Goal: Task Accomplishment & Management: Complete application form

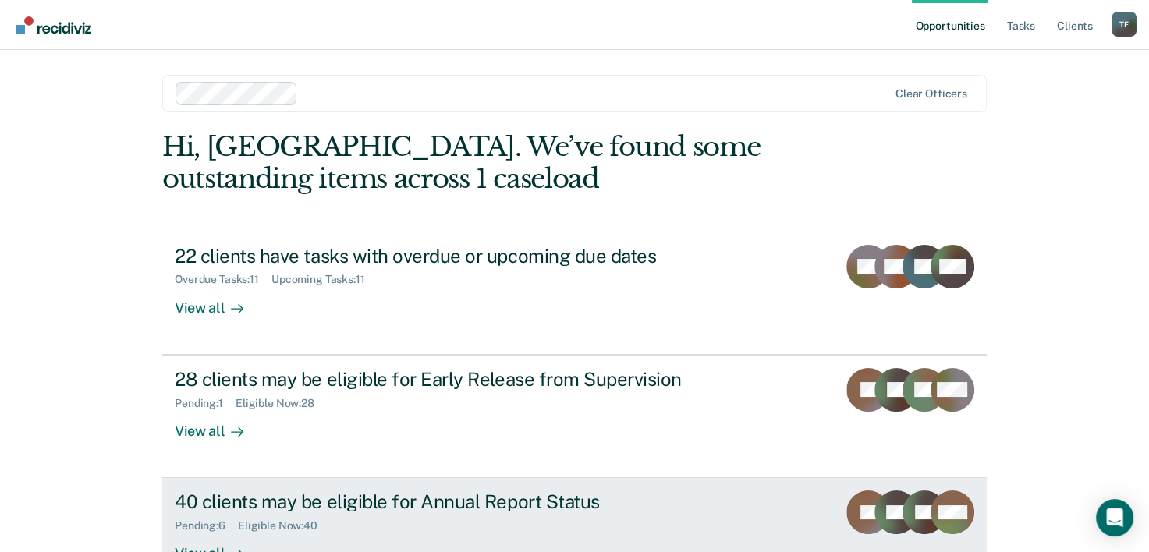
click at [268, 493] on div "40 clients may be eligible for Annual Report Status" at bounding box center [449, 502] width 548 height 23
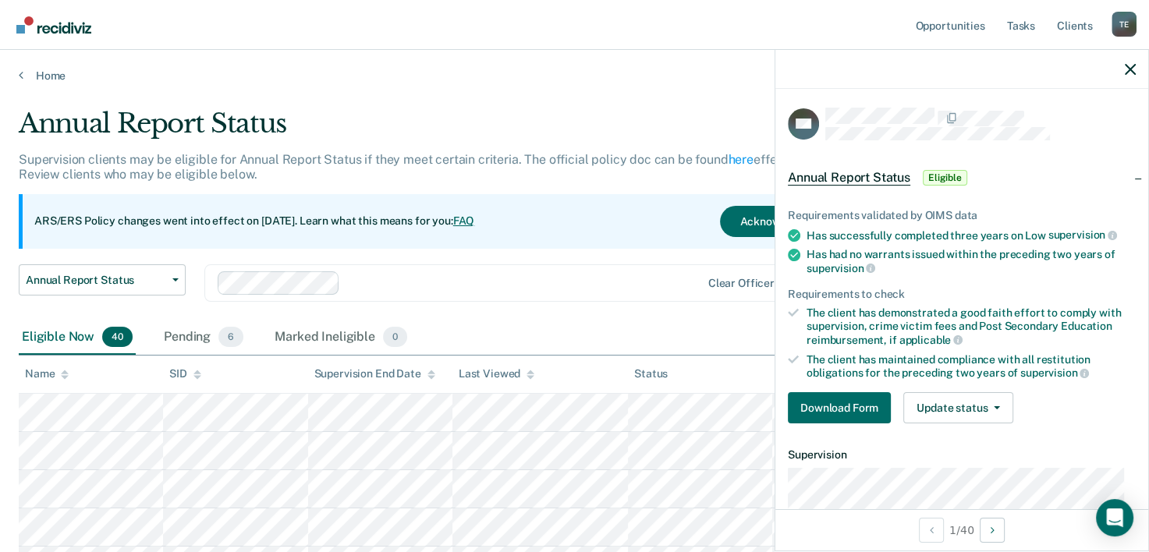
click at [642, 356] on th "Status" at bounding box center [700, 375] width 144 height 38
click at [830, 396] on button "Download Form" at bounding box center [839, 407] width 103 height 31
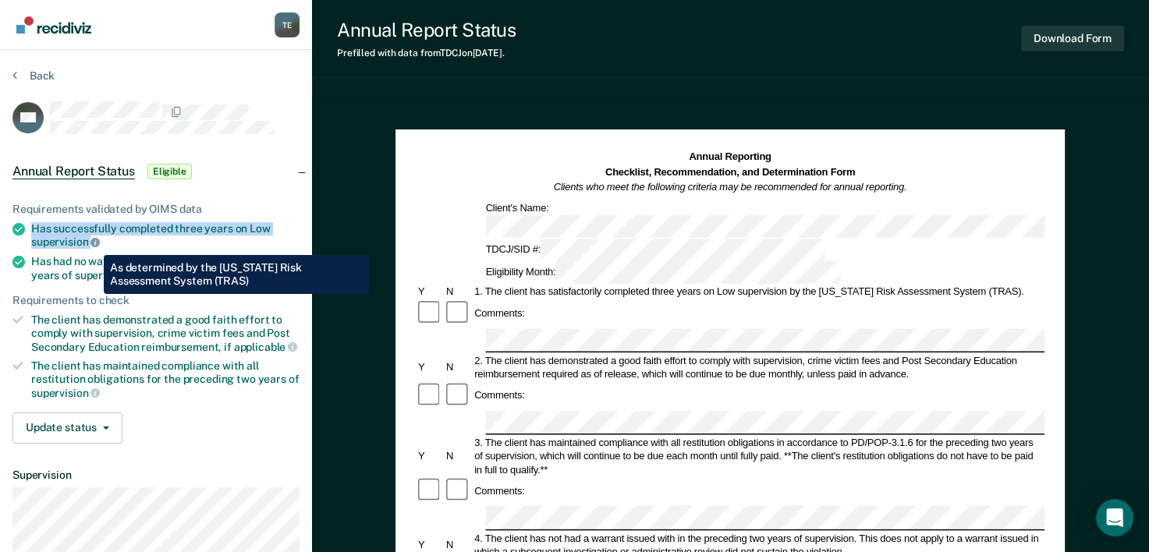
drag, startPoint x: 28, startPoint y: 225, endPoint x: 92, endPoint y: 243, distance: 66.7
click at [92, 243] on li "Has successfully completed three years on Low supervision" at bounding box center [155, 235] width 287 height 27
copy div "Has successfully completed three years on Low supervision"
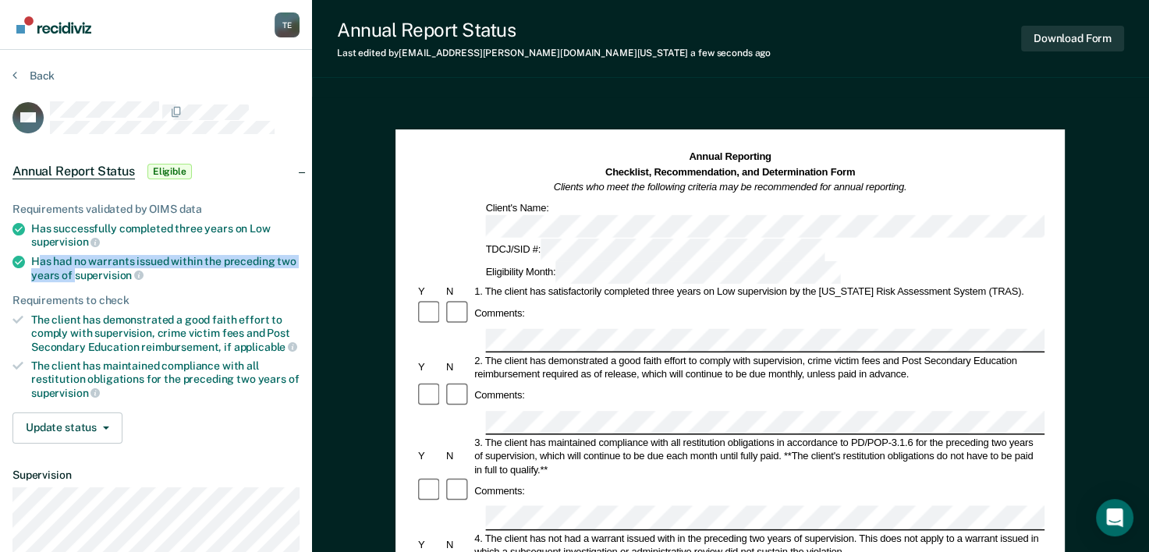
drag, startPoint x: 35, startPoint y: 258, endPoint x: 76, endPoint y: 271, distance: 42.7
click at [76, 271] on div "Has had no warrants issued within the preceding two years of supervision" at bounding box center [165, 268] width 268 height 27
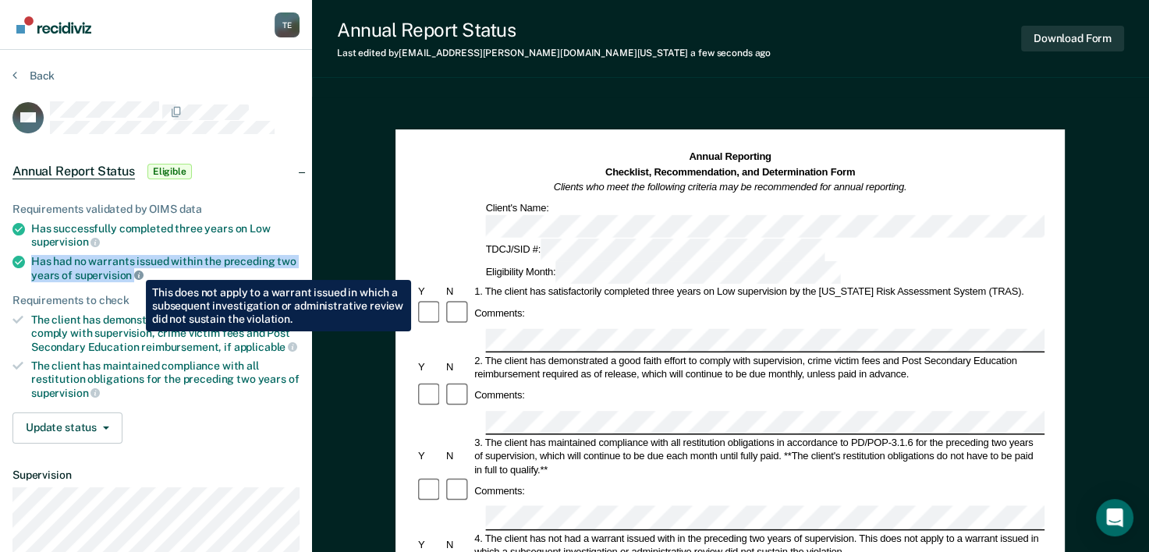
drag, startPoint x: 76, startPoint y: 271, endPoint x: 134, endPoint y: 268, distance: 58.6
click at [134, 268] on li "Has had no warrants issued within the preceding two years of supervision" at bounding box center [155, 268] width 287 height 27
copy div "Has had no warrants issued within the preceding two years of supervision"
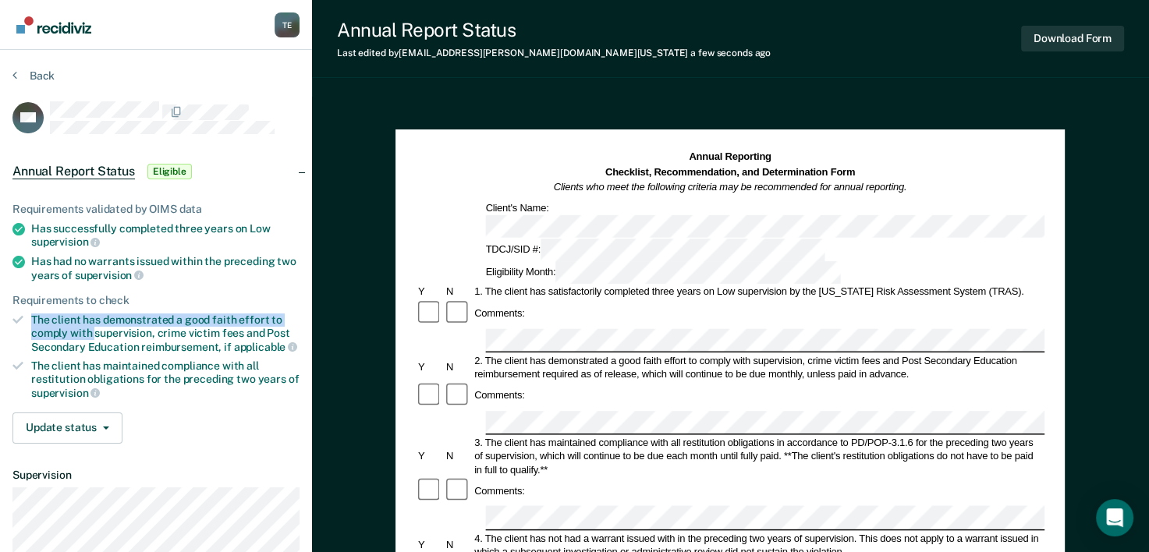
drag, startPoint x: 32, startPoint y: 312, endPoint x: 95, endPoint y: 326, distance: 64.7
click at [95, 326] on div "The client has demonstrated a good faith effort to comply with supervision, cri…" at bounding box center [165, 334] width 268 height 40
copy div "The client has demonstrated a good faith effort to comply with"
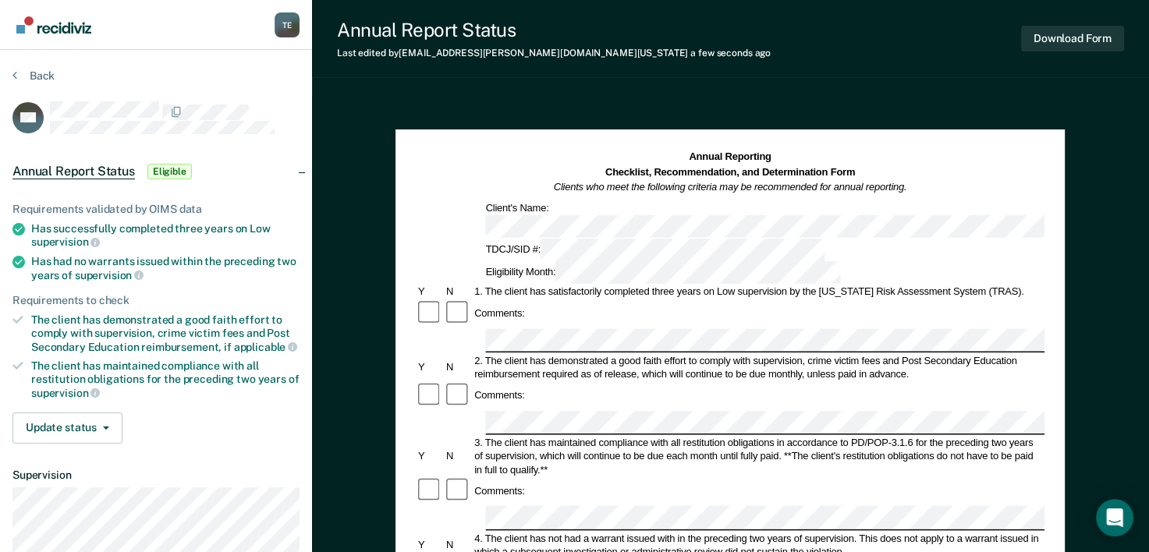
click at [419, 506] on div at bounding box center [730, 518] width 629 height 24
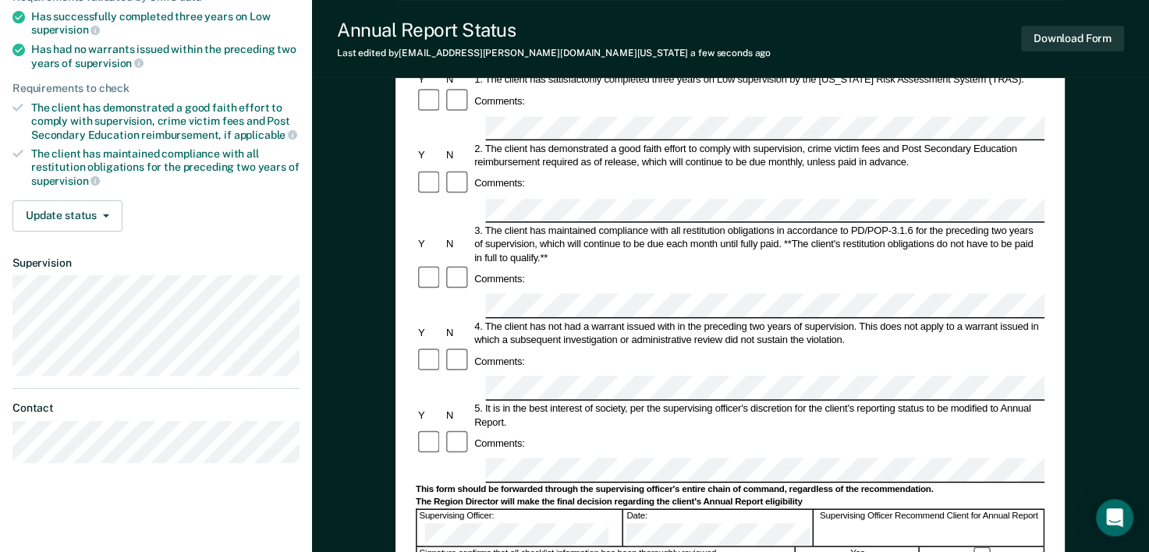
scroll to position [259, 0]
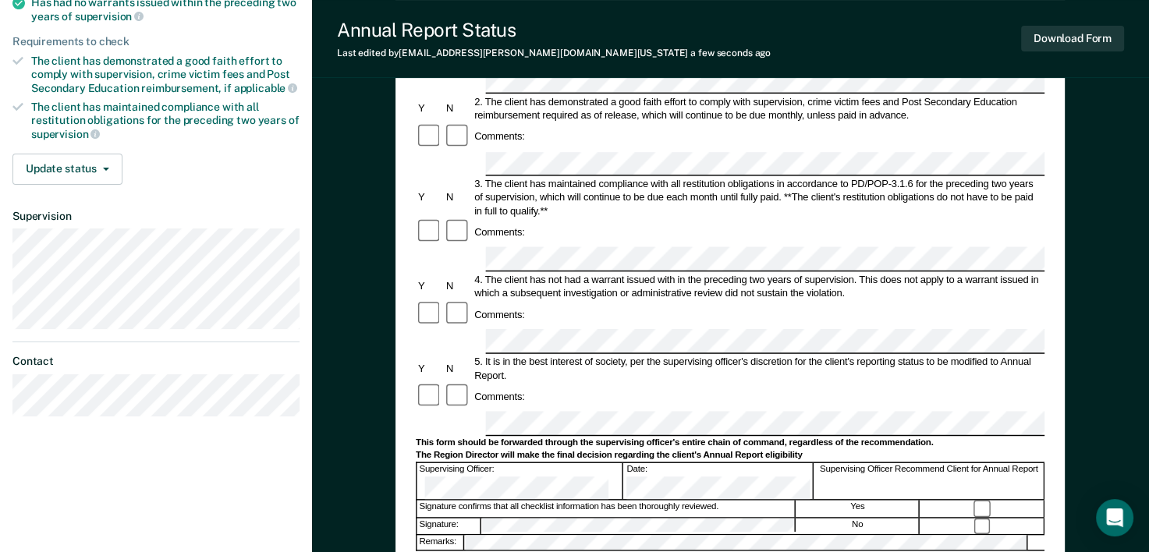
click at [474, 412] on div at bounding box center [730, 424] width 629 height 24
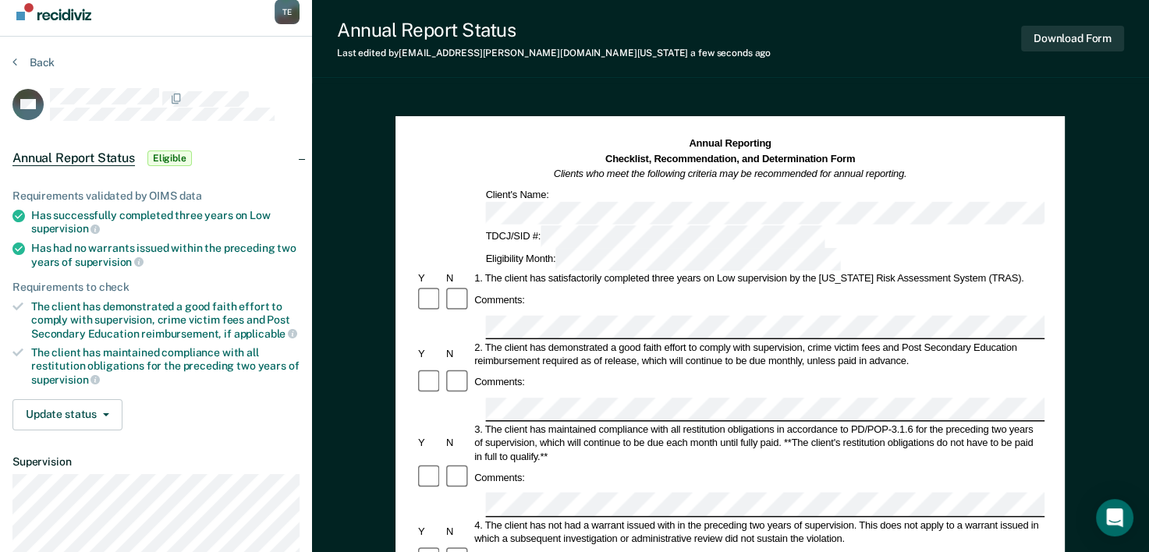
scroll to position [0, 0]
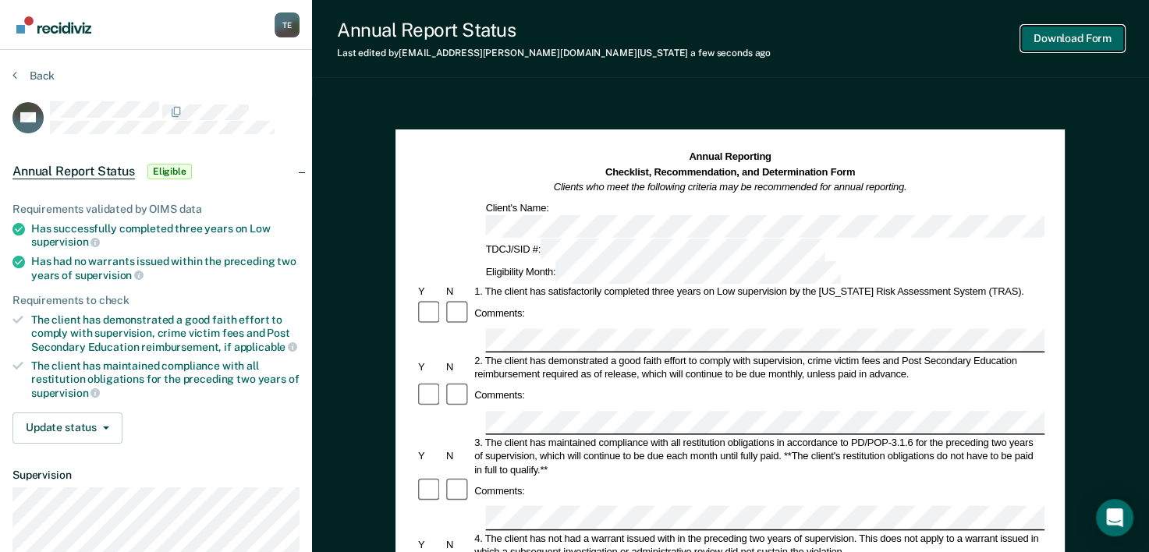
click at [1101, 28] on button "Download Form" at bounding box center [1072, 39] width 103 height 26
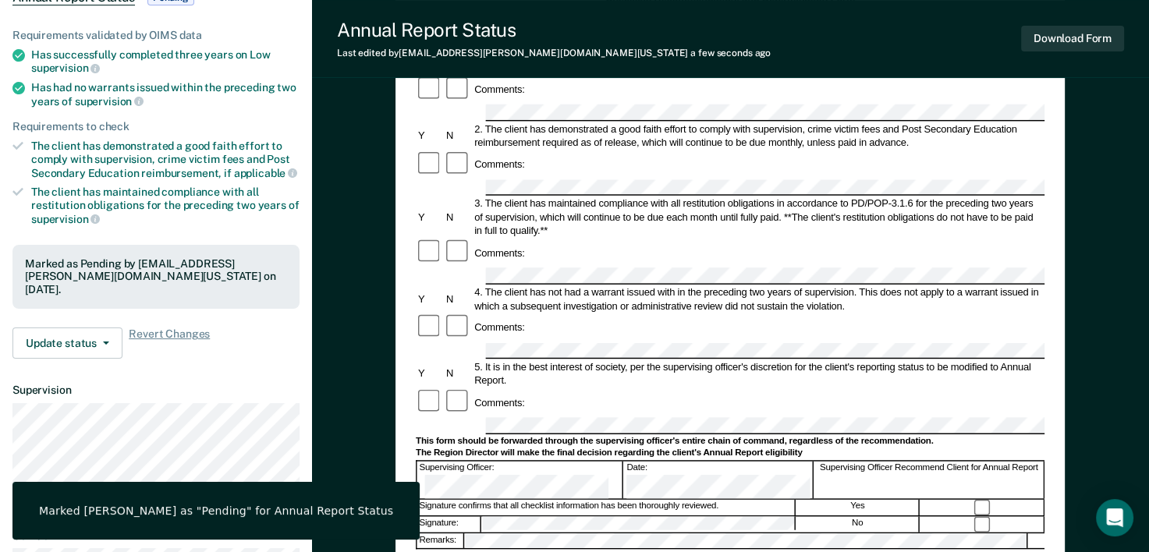
scroll to position [193, 0]
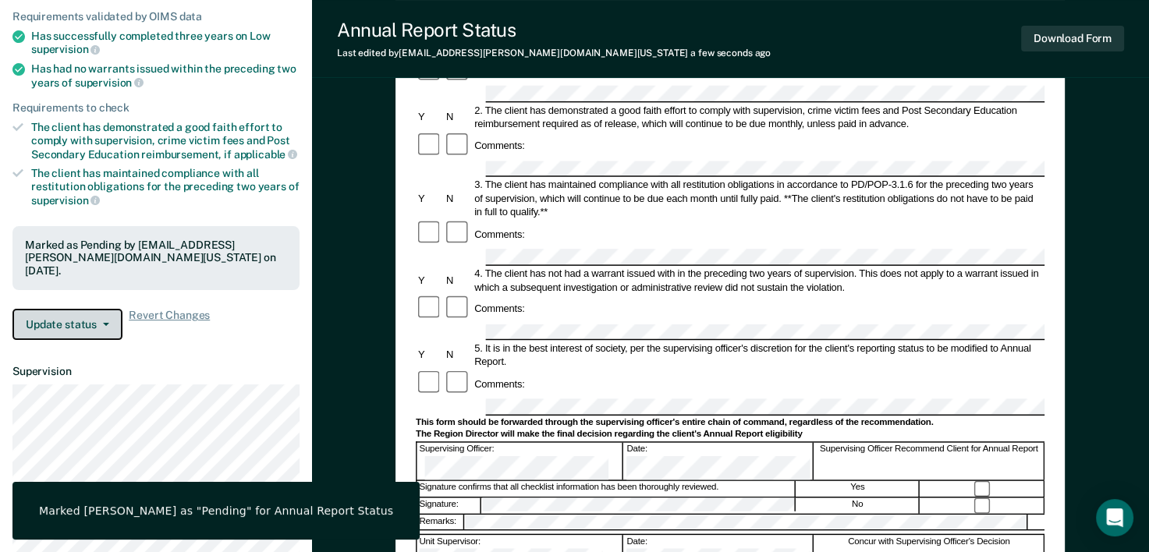
click at [88, 317] on button "Update status" at bounding box center [67, 324] width 110 height 31
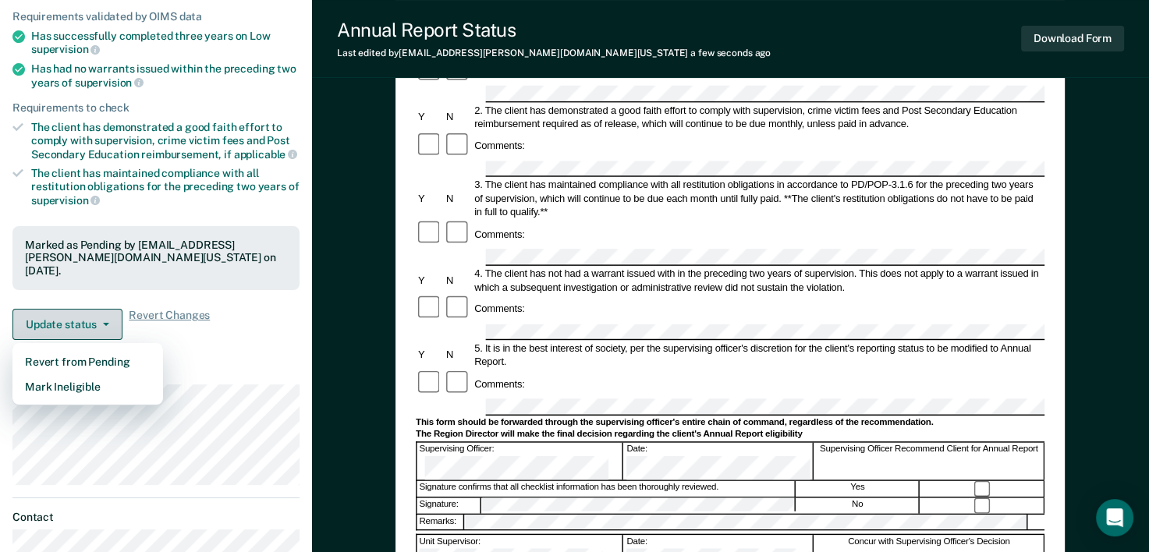
click at [106, 326] on button "Update status" at bounding box center [67, 324] width 110 height 31
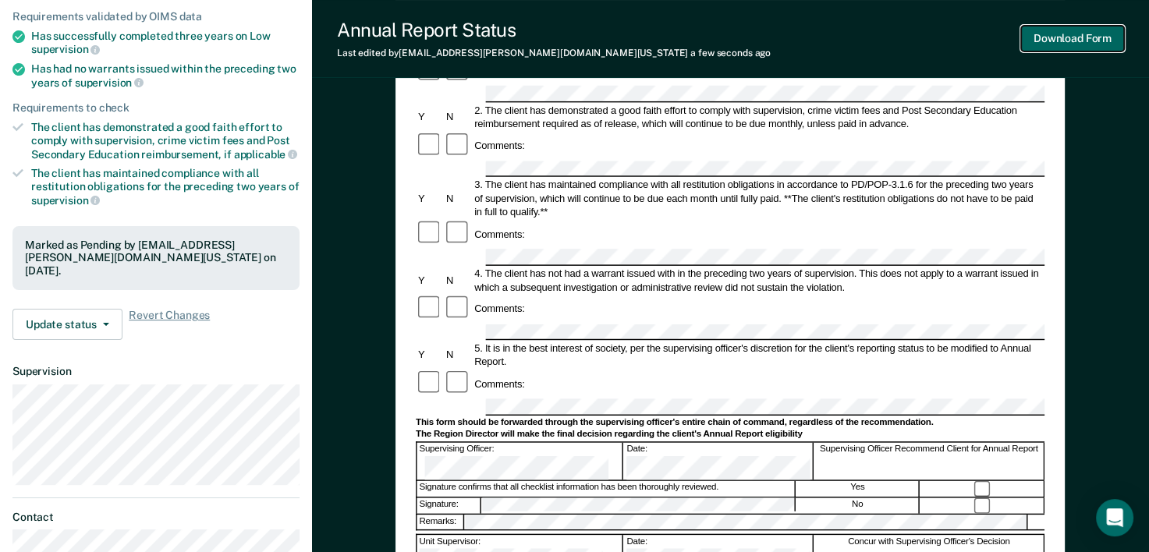
click at [1082, 41] on button "Download Form" at bounding box center [1072, 39] width 103 height 26
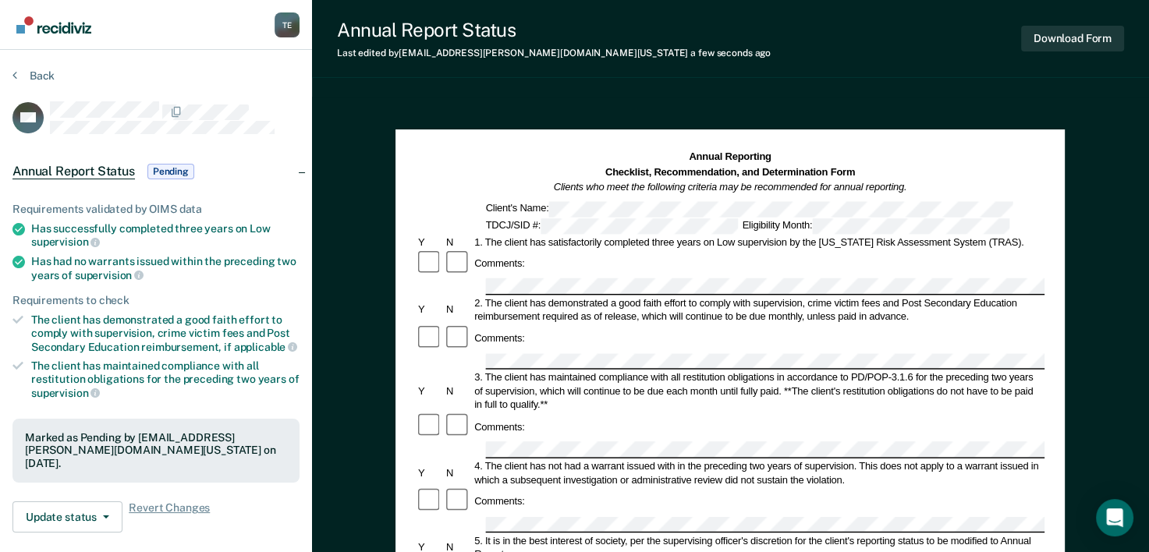
click at [31, 65] on section "Back YM Annual Report Status Pending Requirements validated by OIMS data Has su…" at bounding box center [156, 423] width 312 height 747
click at [31, 72] on button "Back" at bounding box center [33, 76] width 42 height 14
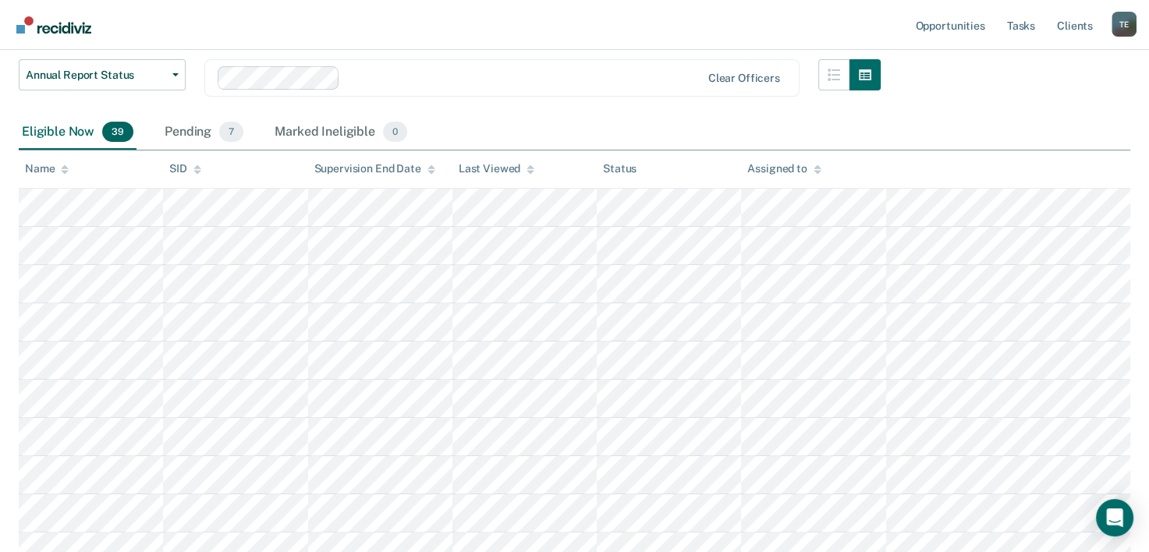
scroll to position [210, 0]
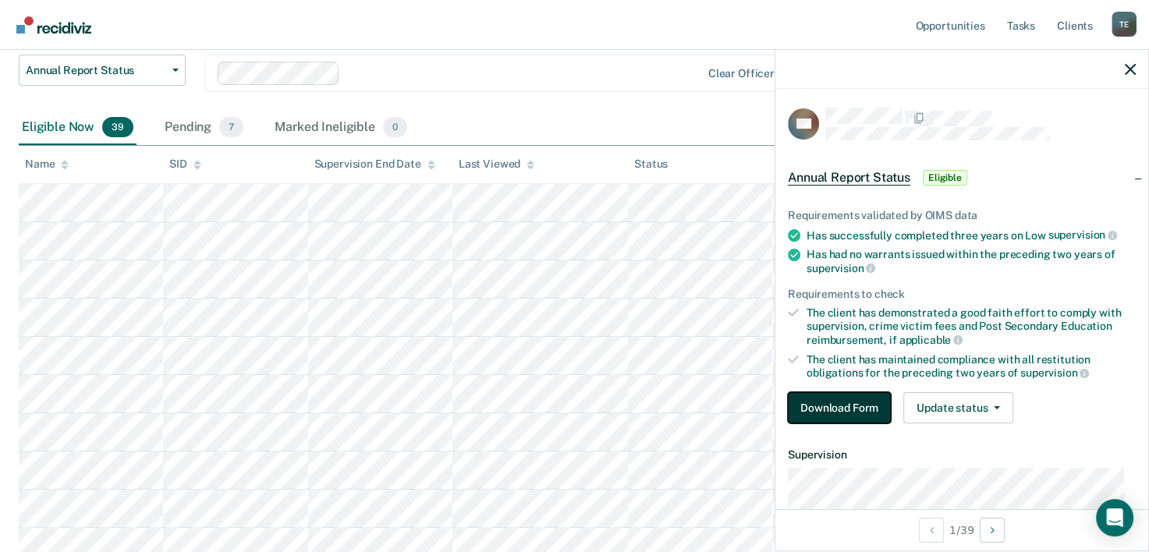
click at [842, 412] on button "Download Form" at bounding box center [839, 407] width 103 height 31
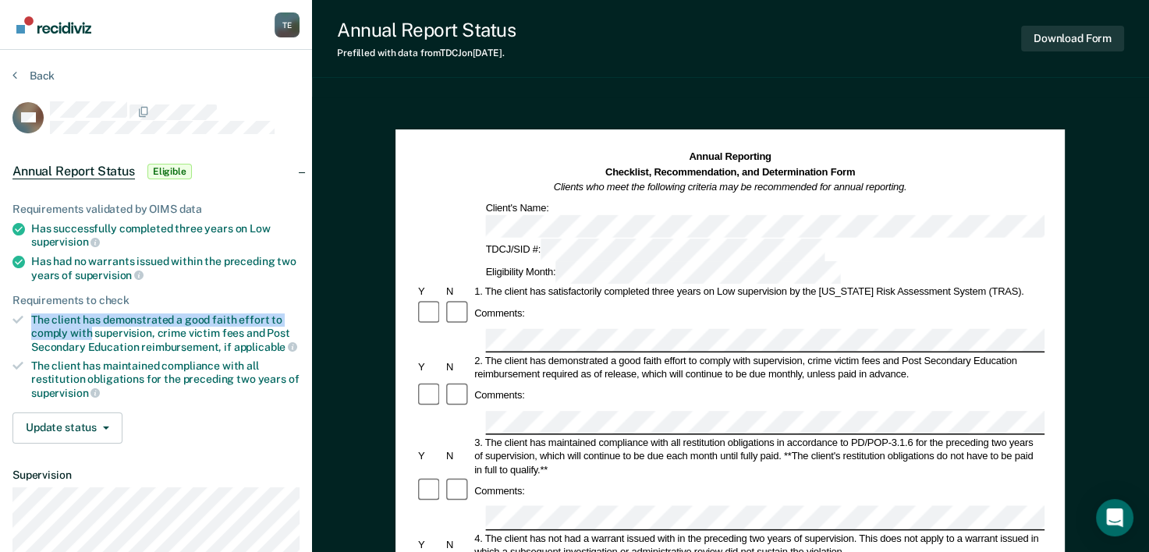
drag, startPoint x: 37, startPoint y: 315, endPoint x: 92, endPoint y: 331, distance: 57.5
click at [92, 331] on div "The client has demonstrated a good faith effort to comply with supervision, cri…" at bounding box center [165, 334] width 268 height 40
copy div "The client has demonstrated a good faith effort to comply with"
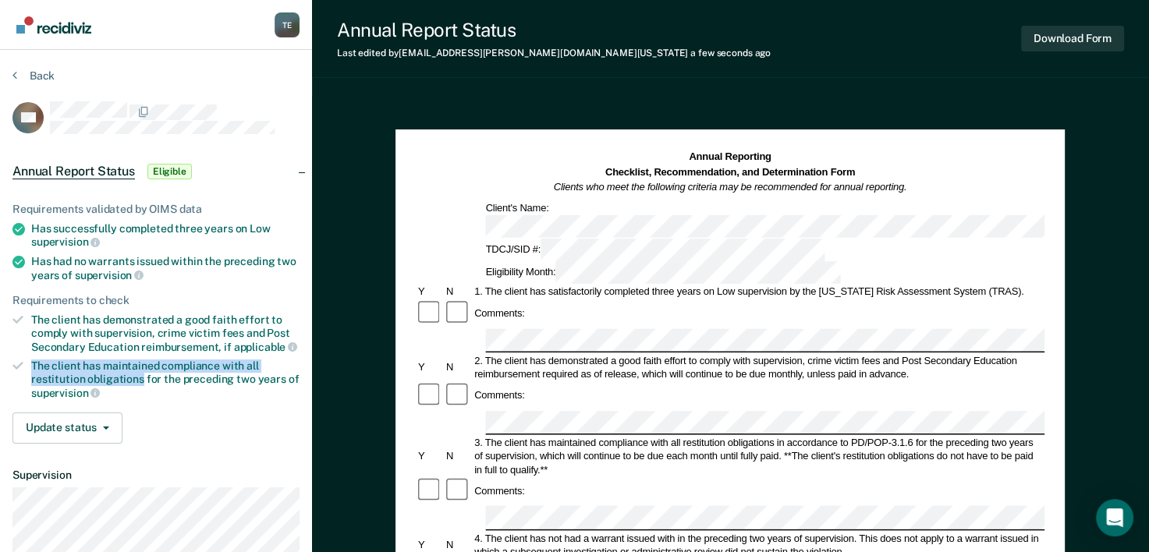
drag, startPoint x: 31, startPoint y: 356, endPoint x: 139, endPoint y: 373, distance: 109.0
click at [139, 373] on div "The client has maintained compliance with all restitution obligations for the p…" at bounding box center [165, 380] width 268 height 40
click at [168, 415] on div "Update status [PERSON_NAME] Mark Ineligible" at bounding box center [155, 428] width 287 height 31
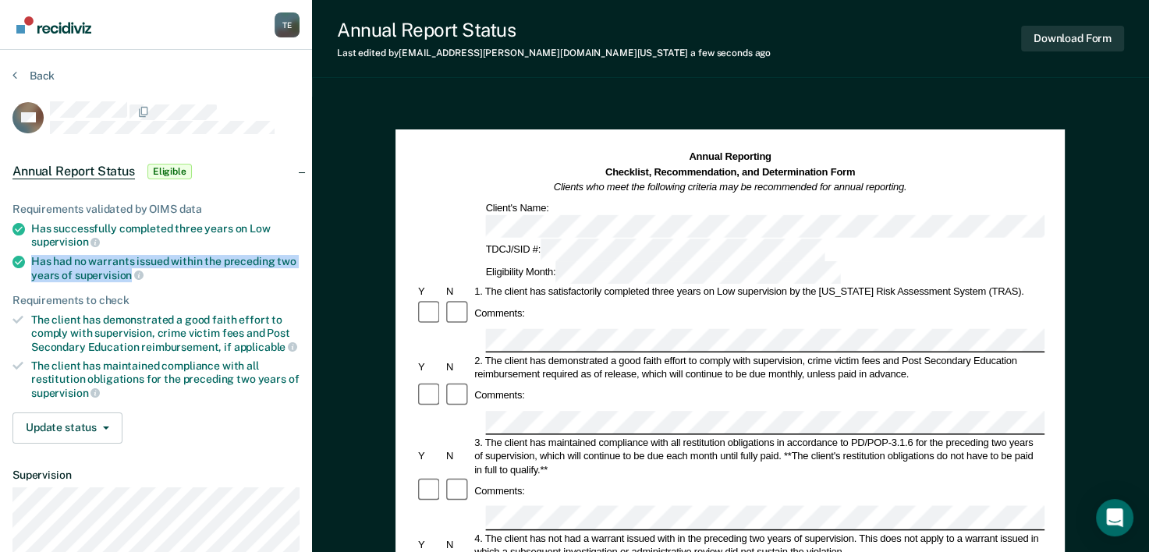
drag, startPoint x: 28, startPoint y: 253, endPoint x: 128, endPoint y: 271, distance: 101.6
click at [128, 271] on li "Has had no warrants issued within the preceding two years of supervision" at bounding box center [155, 268] width 287 height 27
copy div "Has had no warrants issued within the preceding two years of supervision"
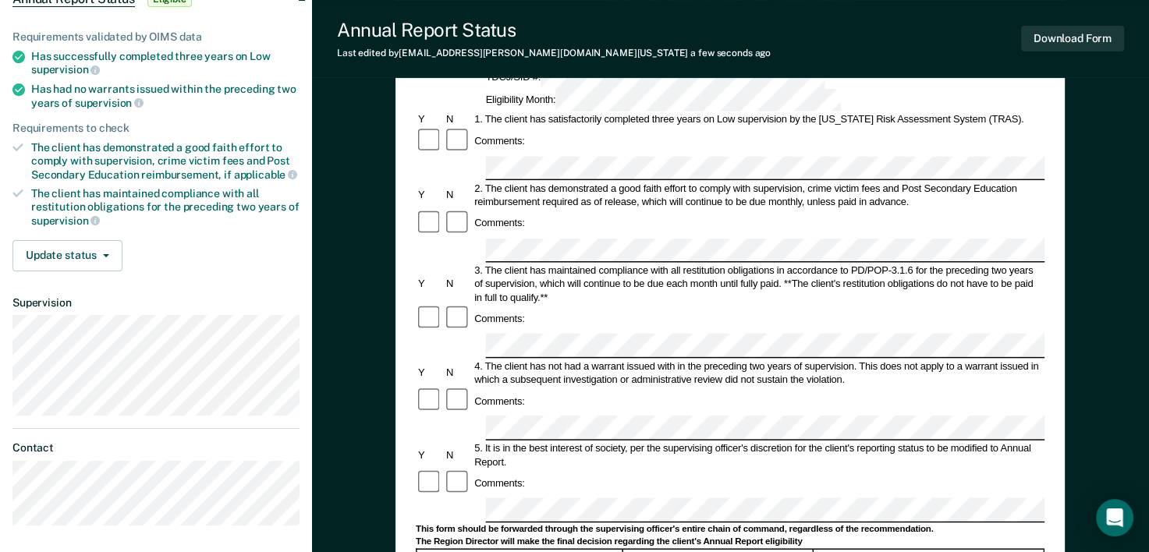
scroll to position [181, 0]
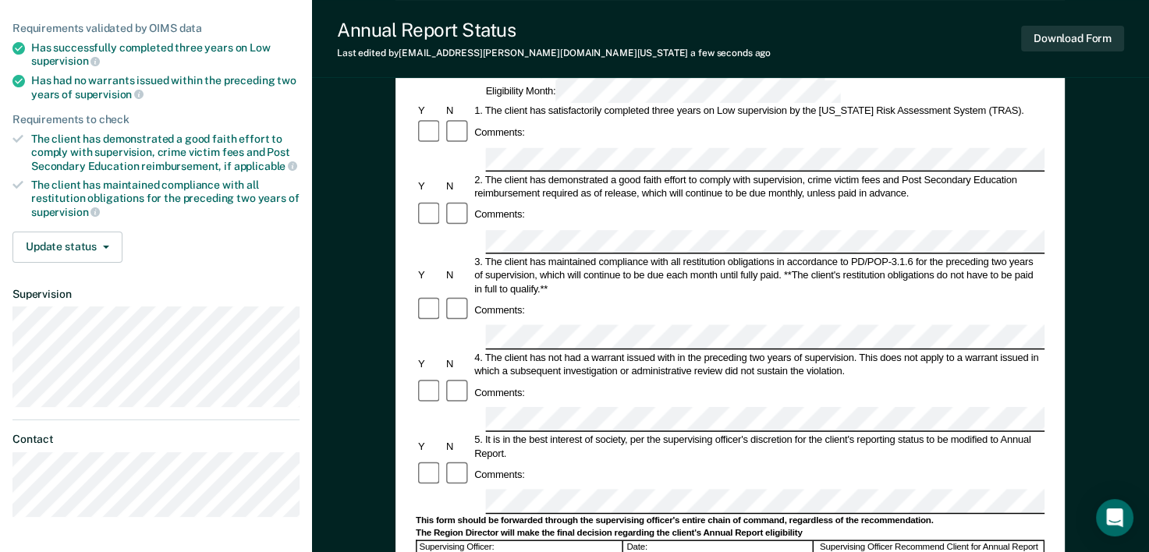
click at [534, 515] on div "This form should be forwarded through the supervising officer's entire chain of…" at bounding box center [730, 521] width 629 height 12
click at [321, 424] on div "Annual Reporting Checklist, Recommendation, and Determination Form Clients who …" at bounding box center [730, 429] width 837 height 1027
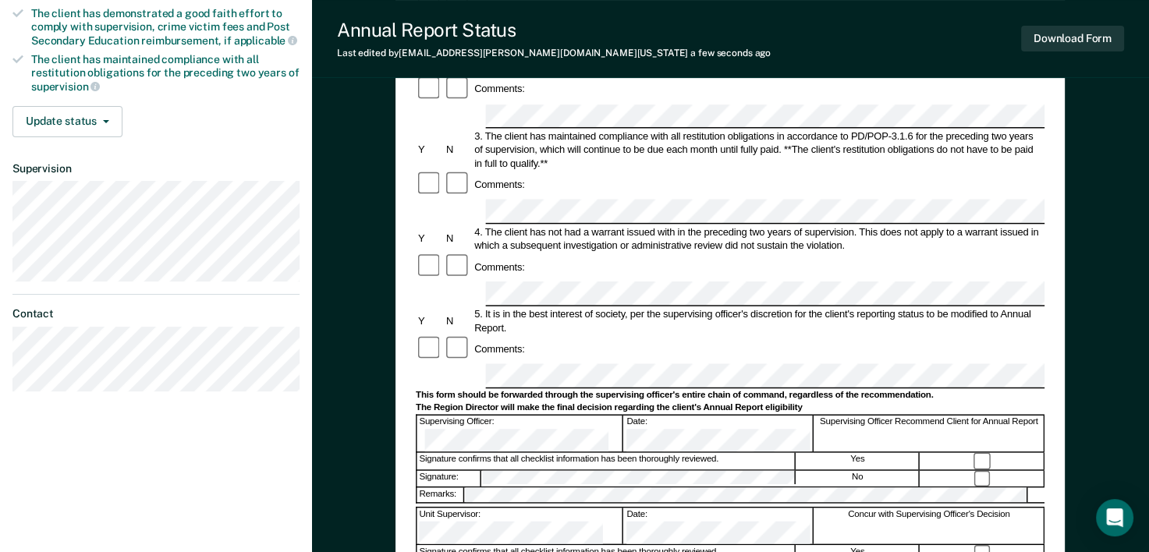
scroll to position [317, 0]
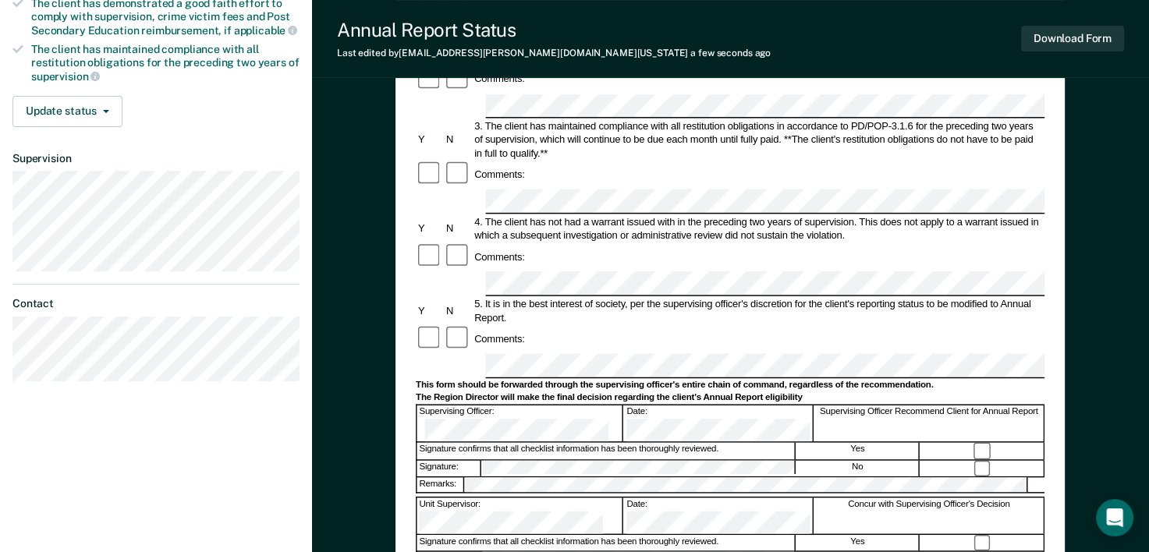
click at [981, 535] on div at bounding box center [982, 543] width 123 height 16
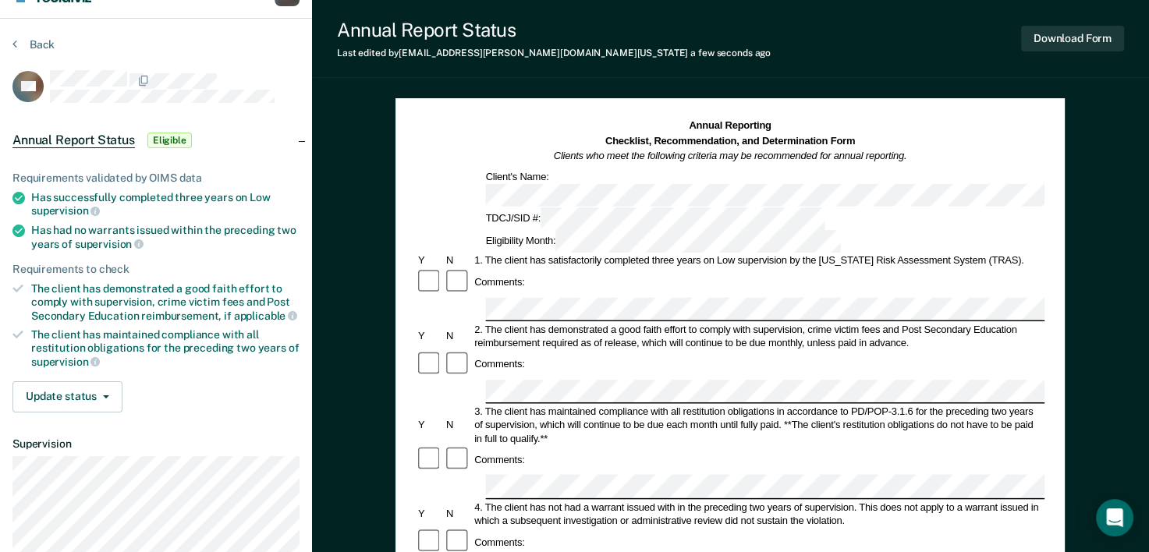
scroll to position [20, 0]
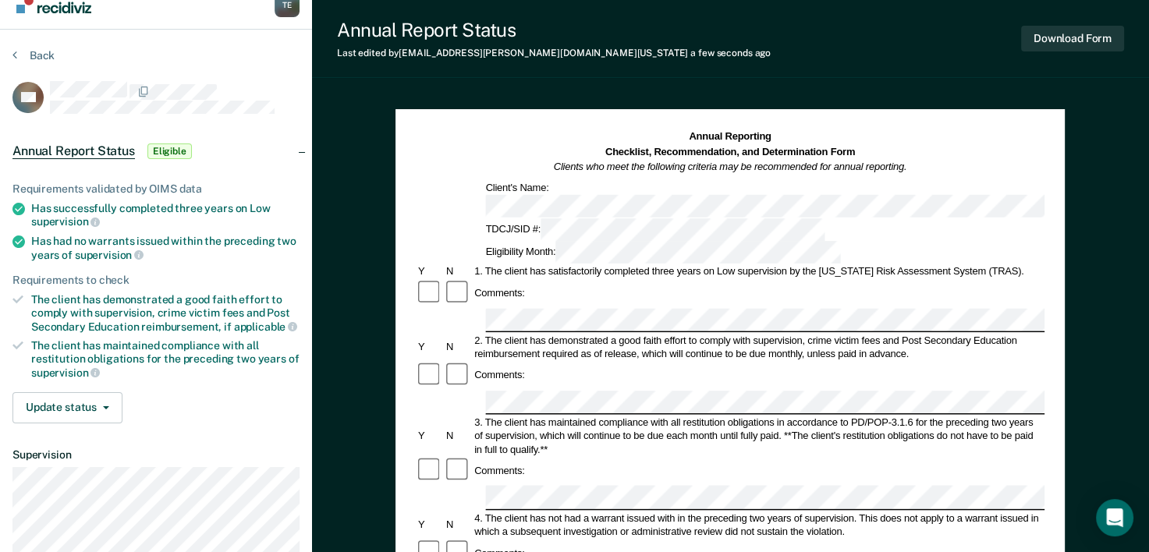
click at [1086, 31] on button "Download Form" at bounding box center [1072, 39] width 103 height 26
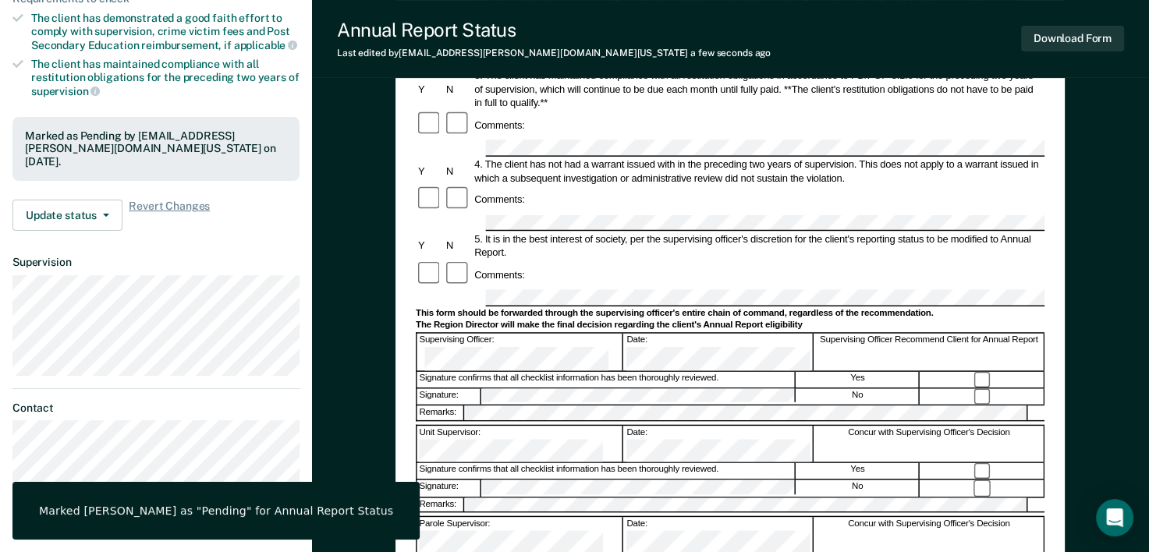
scroll to position [306, 0]
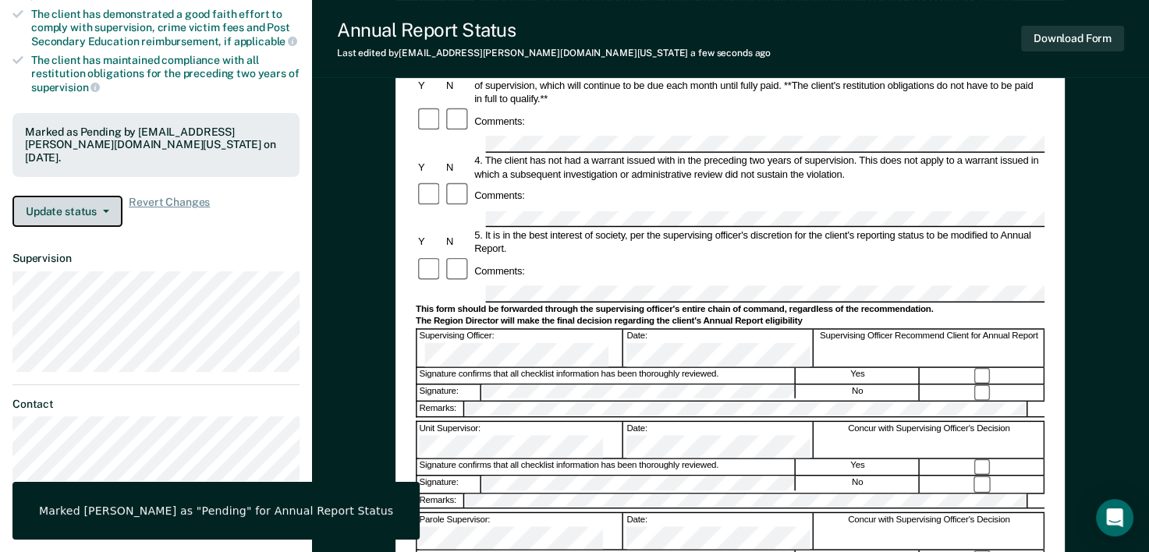
click at [98, 200] on button "Update status" at bounding box center [67, 211] width 110 height 31
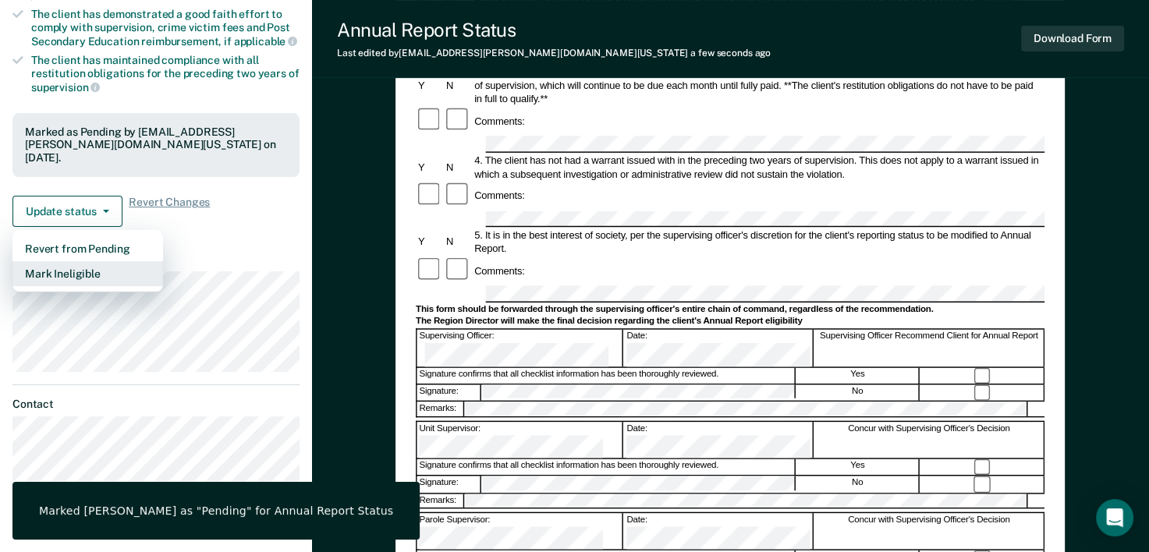
click at [90, 275] on button "Mark Ineligible" at bounding box center [87, 273] width 151 height 25
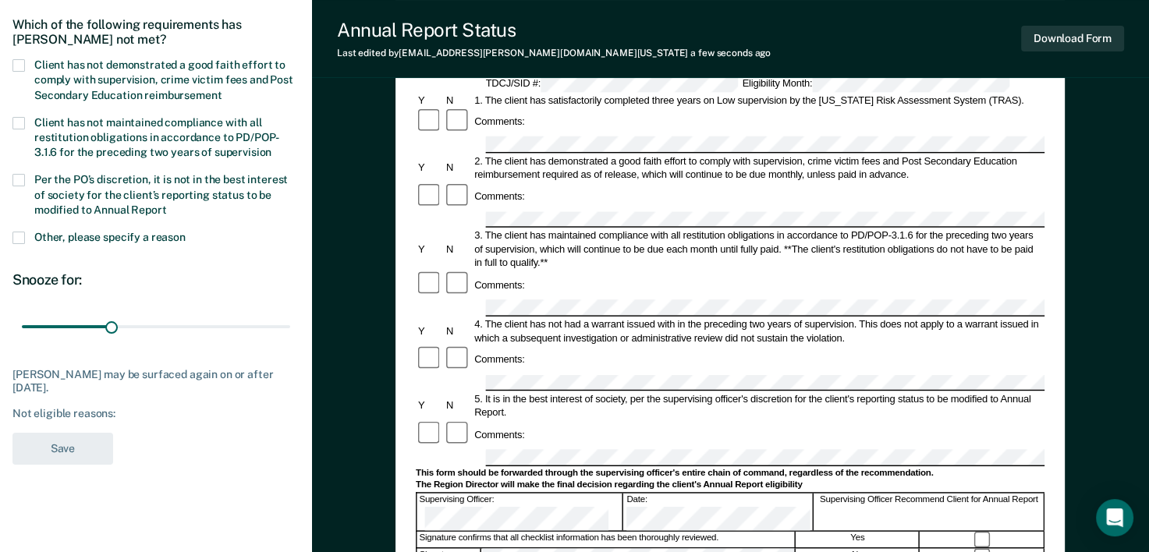
scroll to position [140, 0]
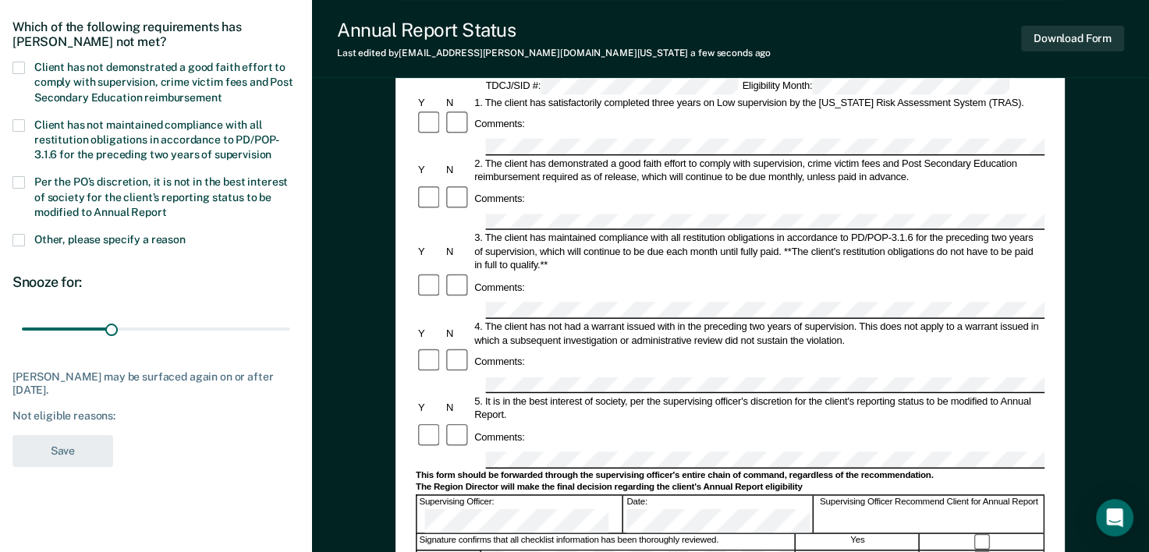
click at [13, 62] on span at bounding box center [18, 68] width 12 height 12
click at [222, 92] on input "Client has not demonstrated a good faith effort to comply with supervision, cri…" at bounding box center [222, 92] width 0 height 0
click at [93, 445] on button "Save" at bounding box center [62, 451] width 101 height 32
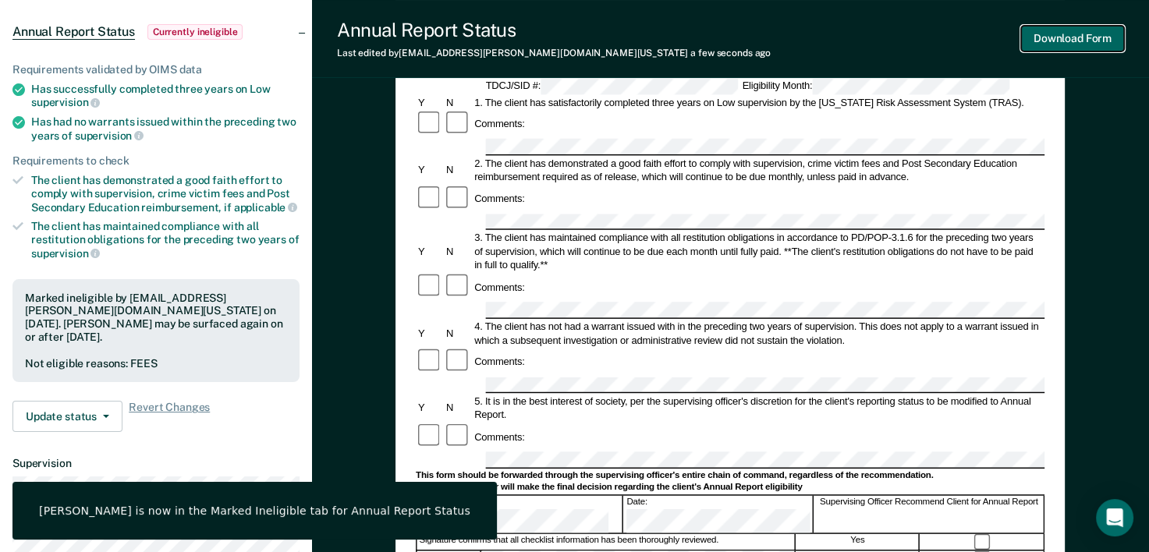
click at [1065, 46] on button "Download Form" at bounding box center [1072, 39] width 103 height 26
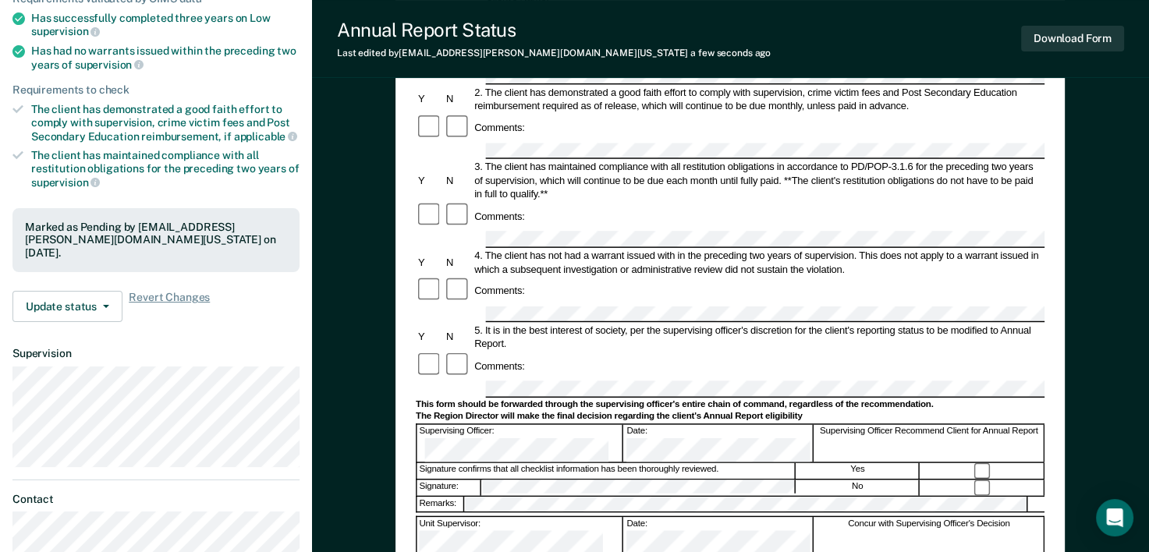
scroll to position [292, 0]
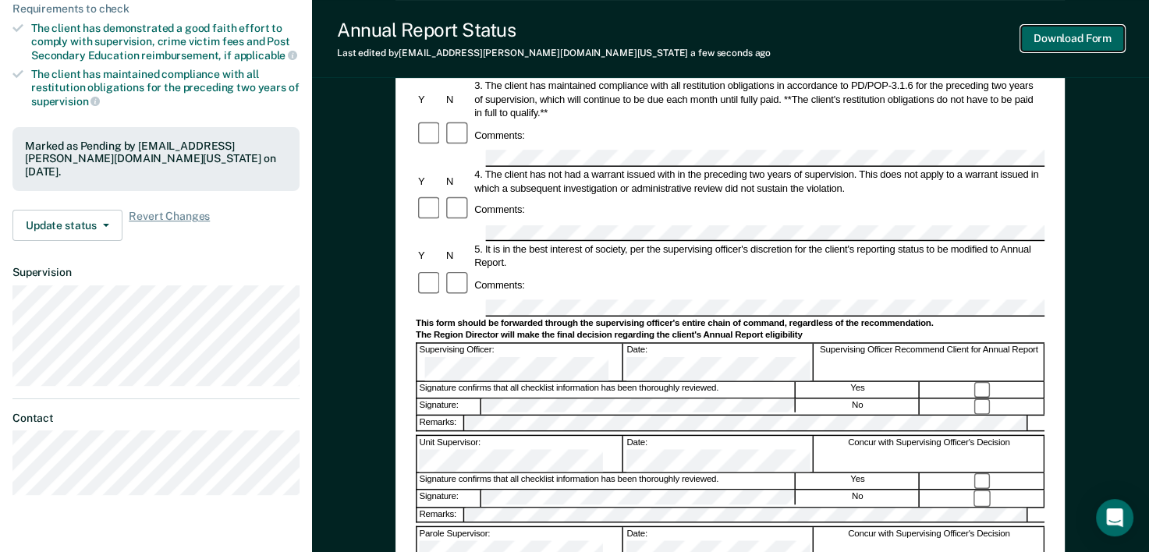
click at [1077, 44] on button "Download Form" at bounding box center [1072, 39] width 103 height 26
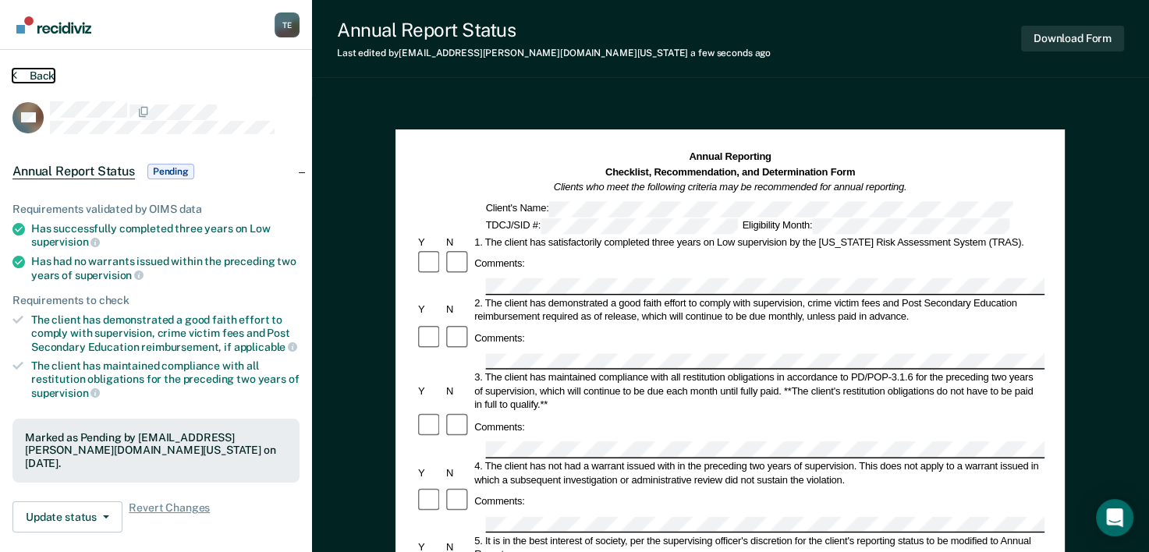
click at [44, 73] on button "Back" at bounding box center [33, 76] width 42 height 14
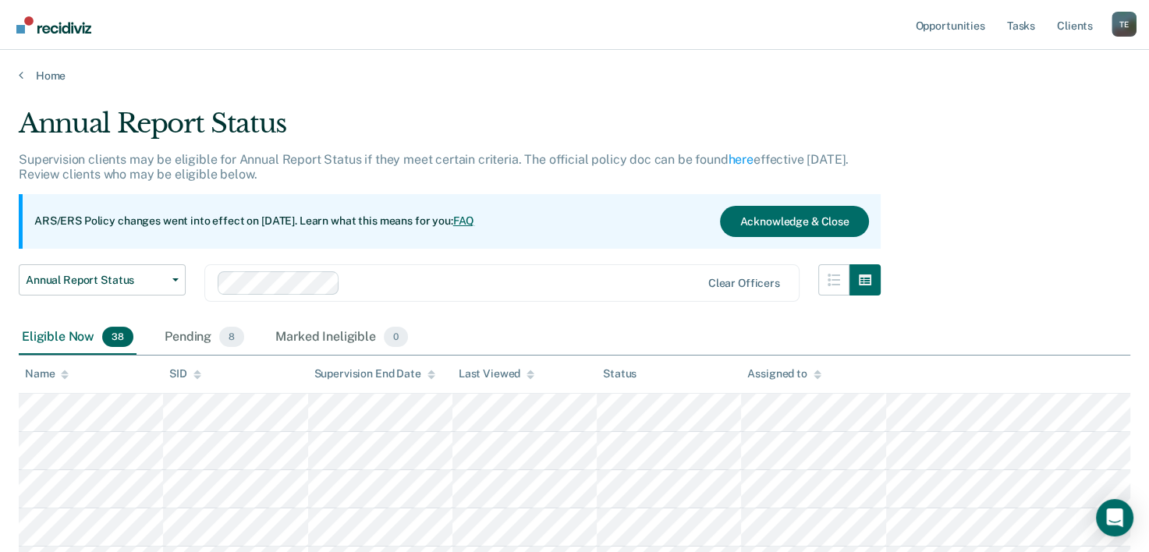
scroll to position [210, 0]
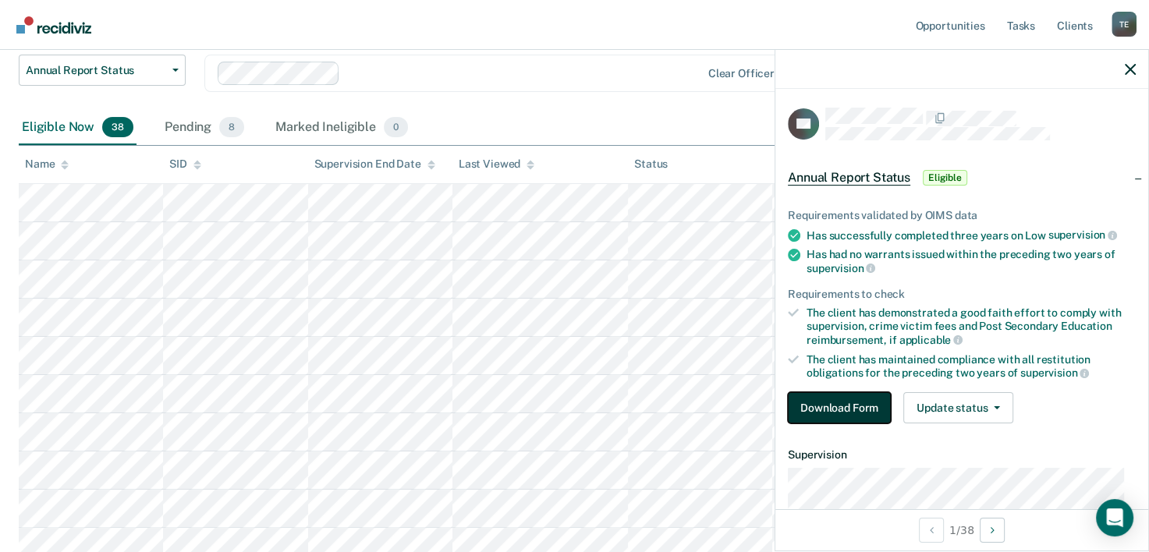
click at [844, 399] on button "Download Form" at bounding box center [839, 407] width 103 height 31
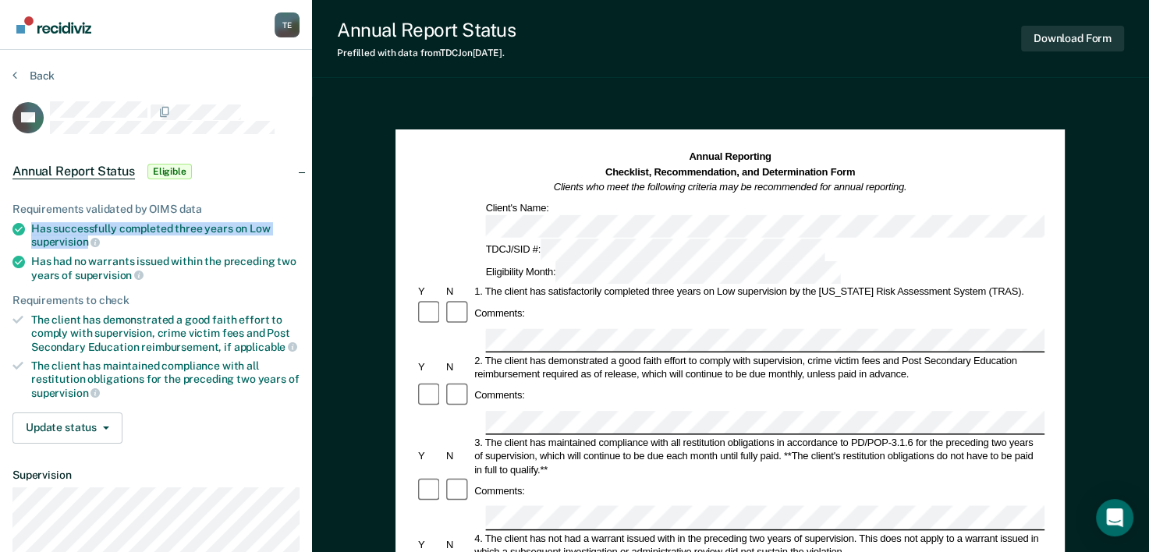
drag, startPoint x: 32, startPoint y: 225, endPoint x: 87, endPoint y: 237, distance: 56.8
click at [87, 237] on div "Has successfully completed three years on Low supervision" at bounding box center [165, 235] width 268 height 27
click at [87, 237] on span "supervision" at bounding box center [65, 242] width 69 height 12
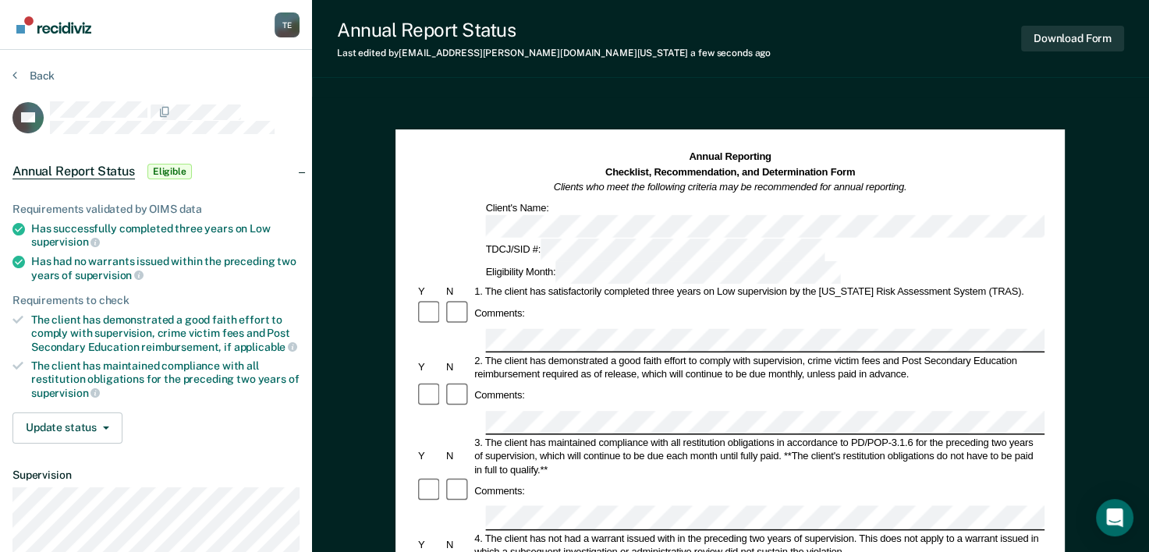
click at [780, 261] on div "Eligibility Month:" at bounding box center [664, 272] width 360 height 23
drag, startPoint x: 32, startPoint y: 224, endPoint x: 87, endPoint y: 236, distance: 56.0
click at [87, 236] on div "Has successfully completed three years on Low supervision" at bounding box center [165, 235] width 268 height 27
copy div "Has successfully completed three years on Low supervision"
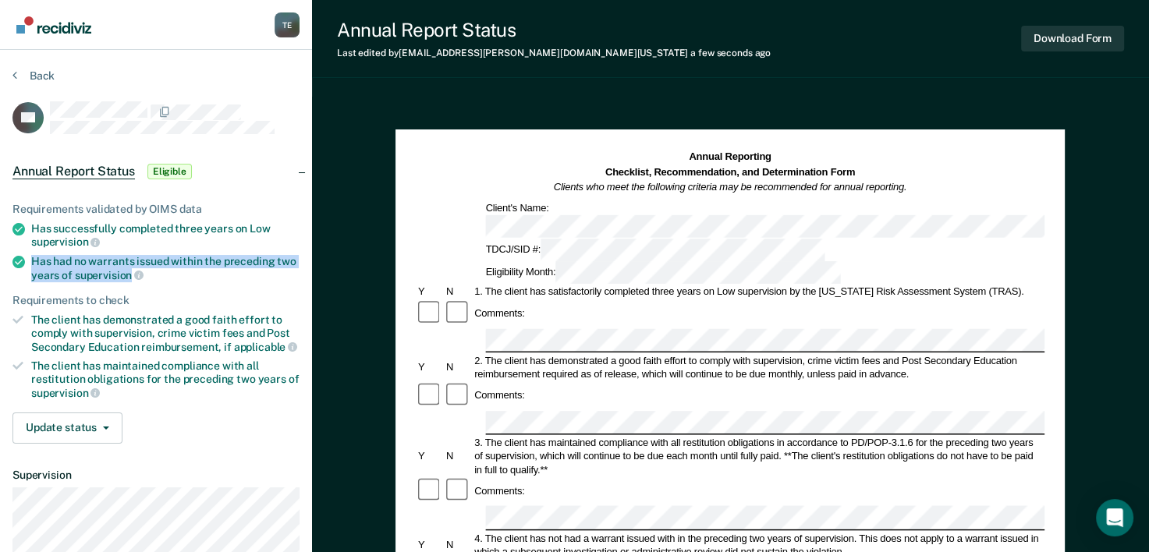
drag, startPoint x: 30, startPoint y: 257, endPoint x: 130, endPoint y: 271, distance: 100.9
click at [130, 271] on li "Has had no warrants issued within the preceding two years of supervision" at bounding box center [155, 268] width 287 height 27
copy div "Has had no warrants issued within the preceding two years of supervision"
click at [130, 271] on span "supervision" at bounding box center [109, 275] width 69 height 12
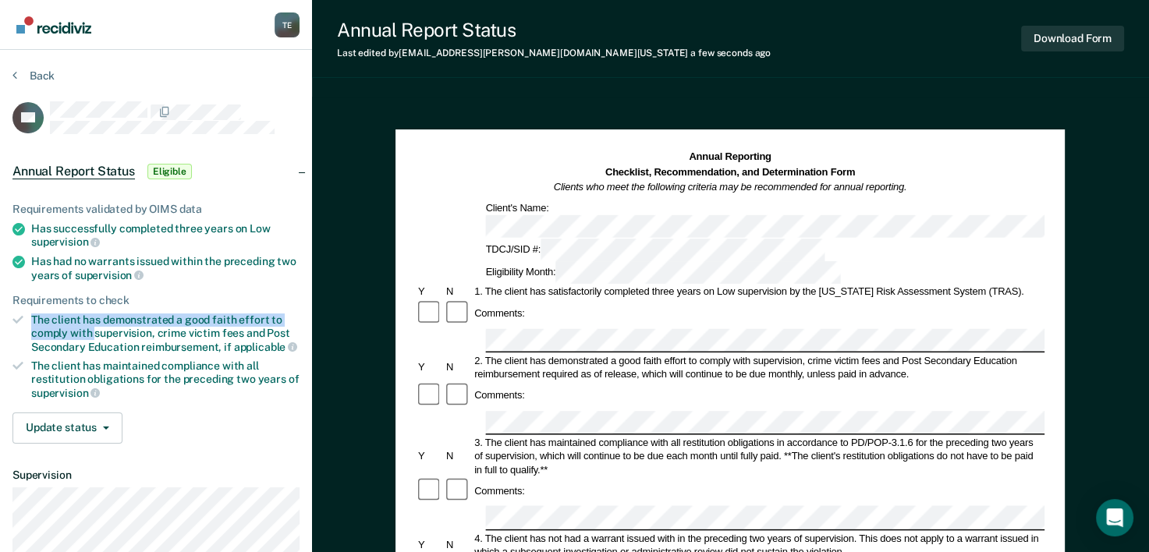
drag, startPoint x: 32, startPoint y: 313, endPoint x: 93, endPoint y: 330, distance: 63.2
click at [93, 330] on div "The client has demonstrated a good faith effort to comply with supervision, cri…" at bounding box center [165, 334] width 268 height 40
copy div "The client has demonstrated a good faith effort to comply with"
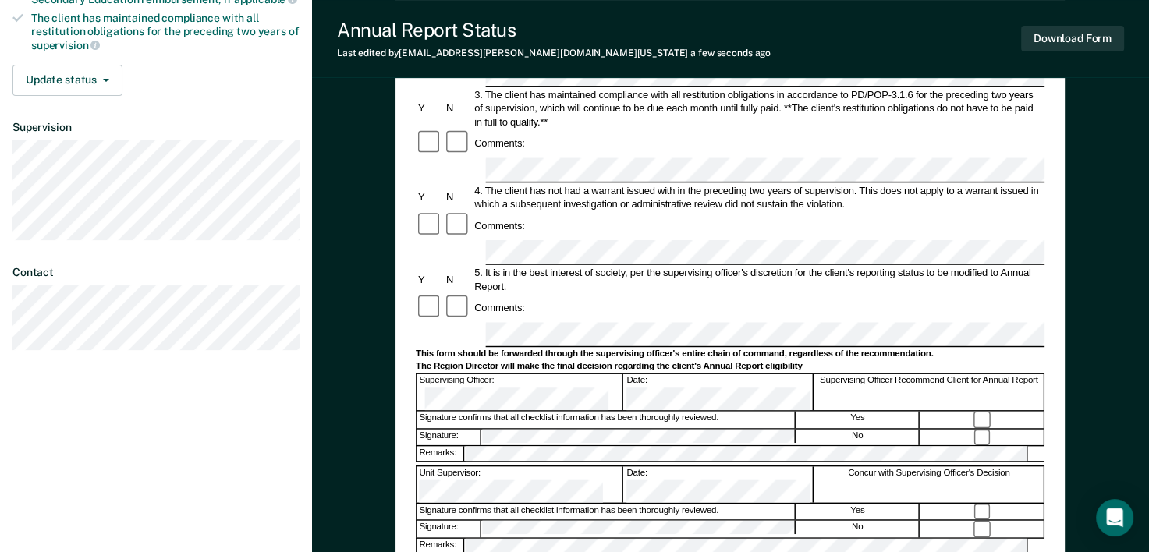
scroll to position [360, 0]
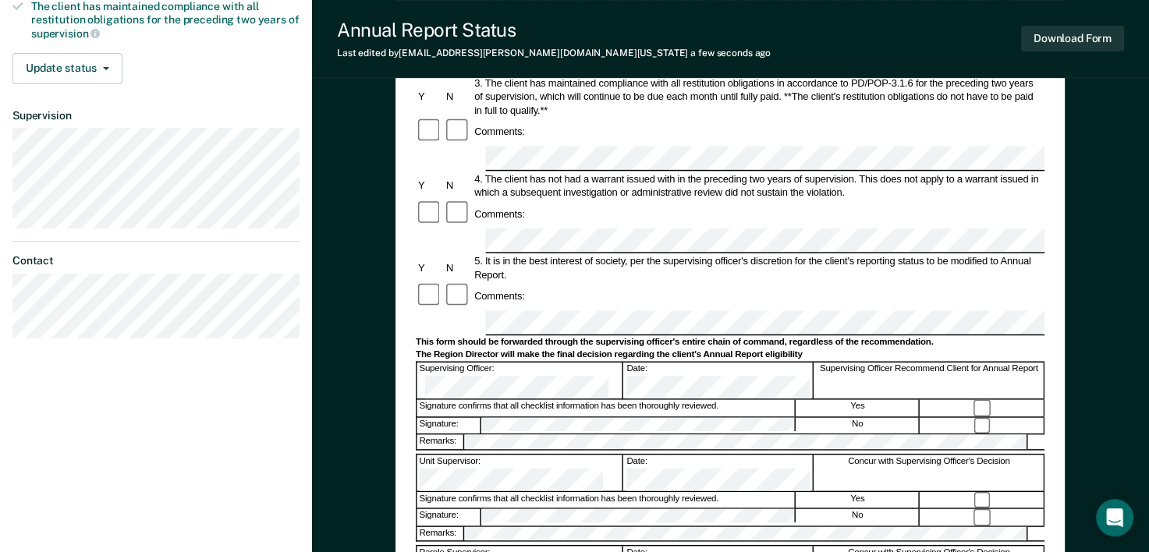
click at [499, 183] on form "Annual Reporting Checklist, Recommendation, and Determination Form Clients who …" at bounding box center [730, 309] width 629 height 1039
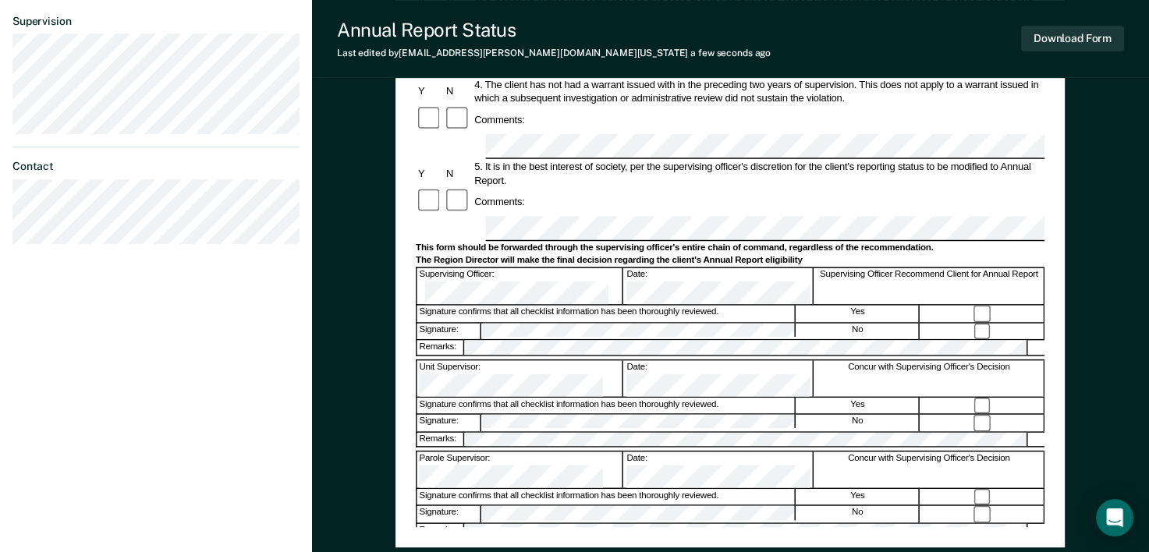
scroll to position [461, 0]
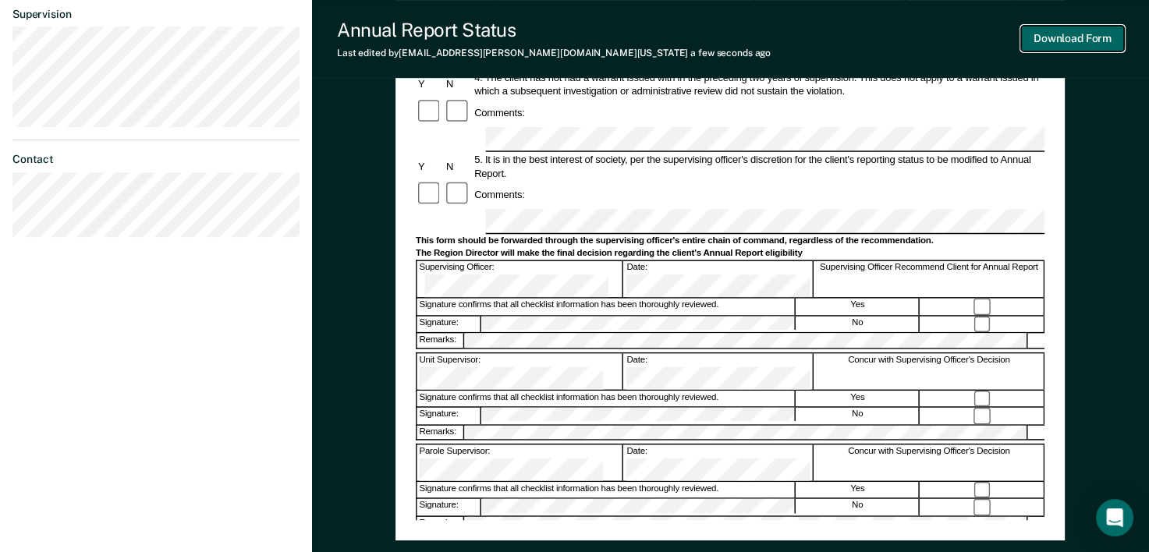
click at [1048, 38] on button "Download Form" at bounding box center [1072, 39] width 103 height 26
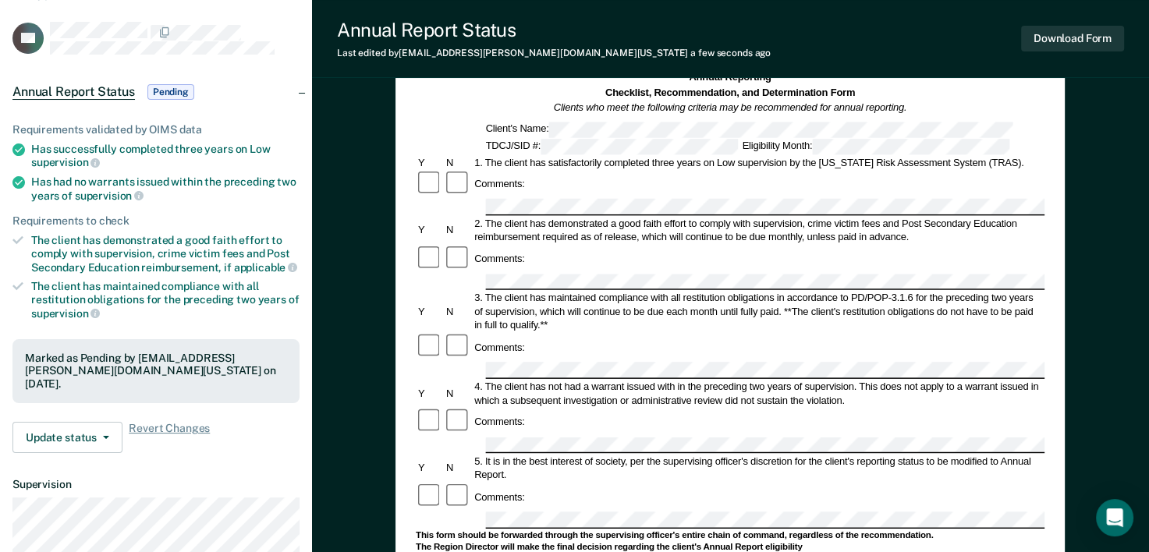
scroll to position [0, 0]
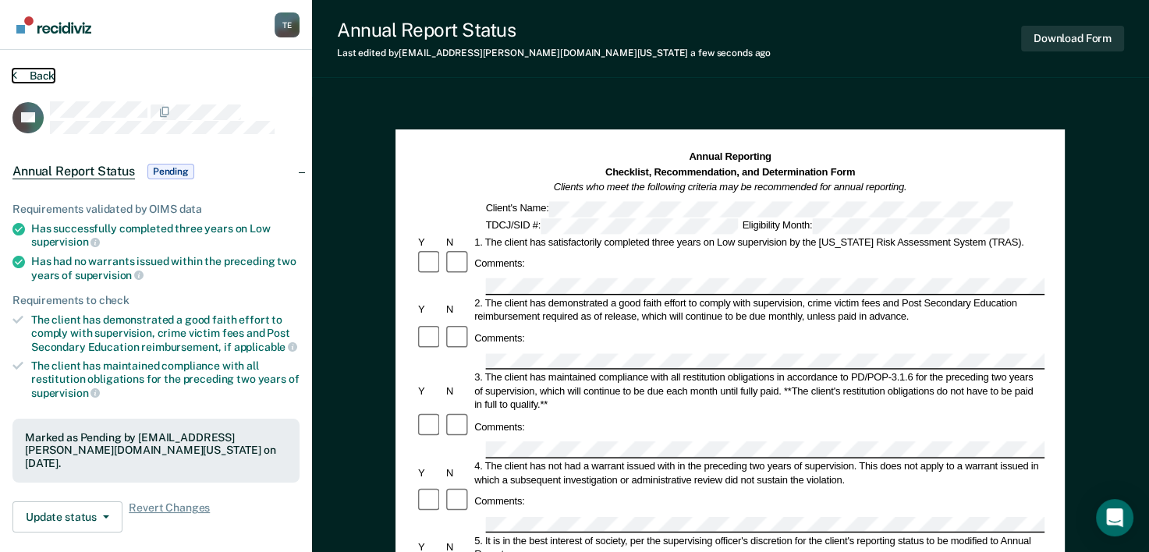
click at [37, 78] on button "Back" at bounding box center [33, 76] width 42 height 14
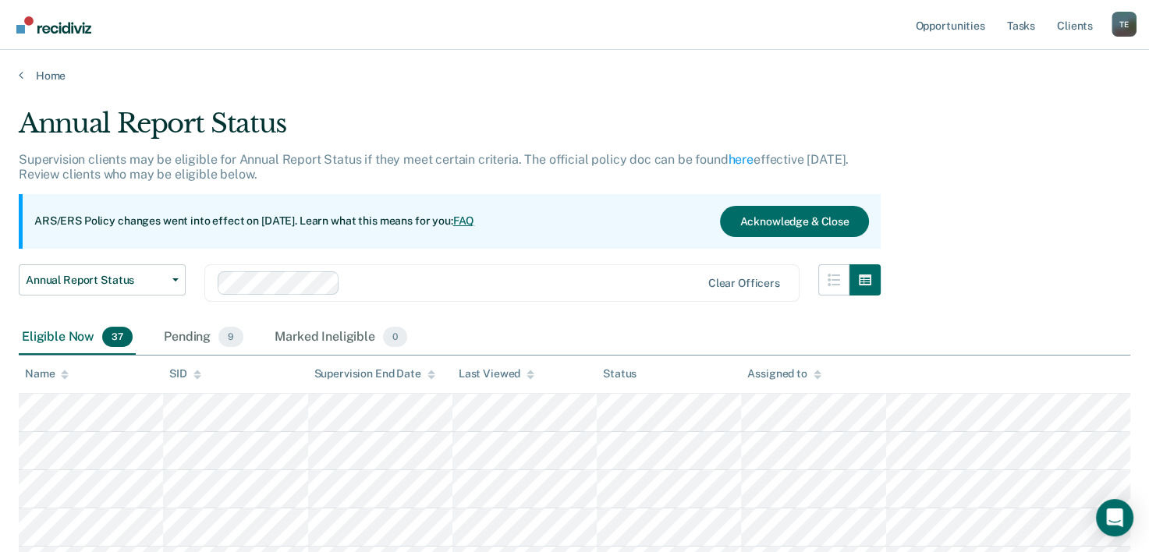
scroll to position [210, 0]
